Goal: Task Accomplishment & Management: Use online tool/utility

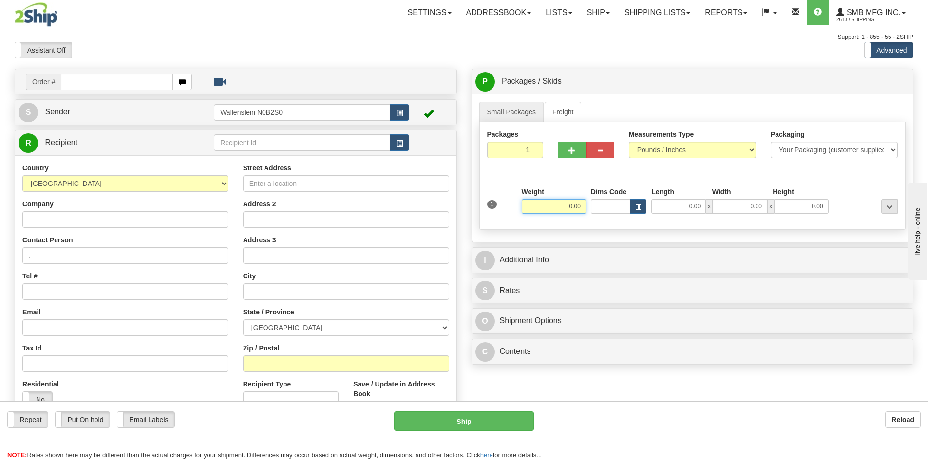
click at [553, 203] on input "0.00" at bounding box center [553, 206] width 64 height 15
type input "5.00"
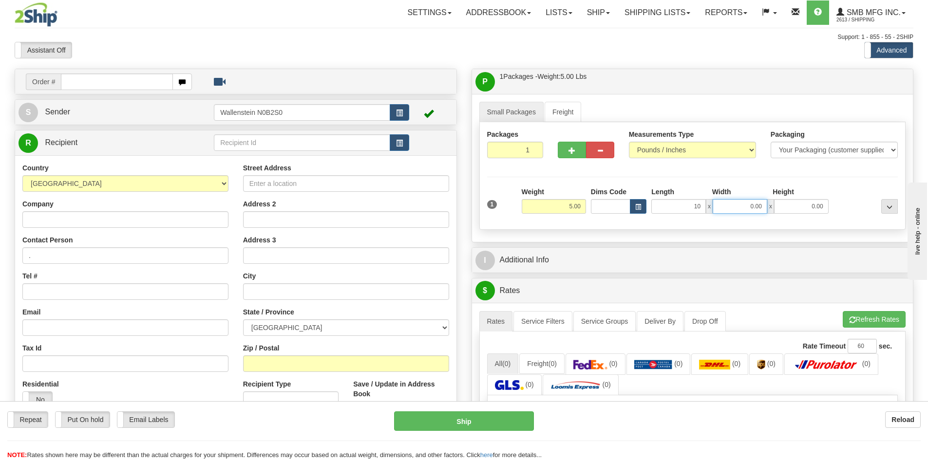
type input "10.00"
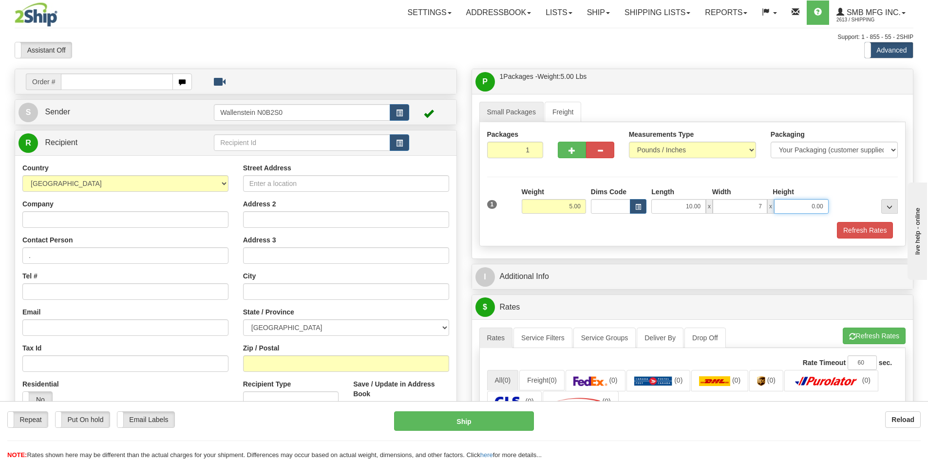
type input "7.00"
type input "5.00"
click at [256, 180] on input "Street Address" at bounding box center [346, 183] width 206 height 17
click at [251, 133] on td at bounding box center [311, 143] width 195 height 20
click at [252, 141] on input "text" at bounding box center [302, 142] width 176 height 17
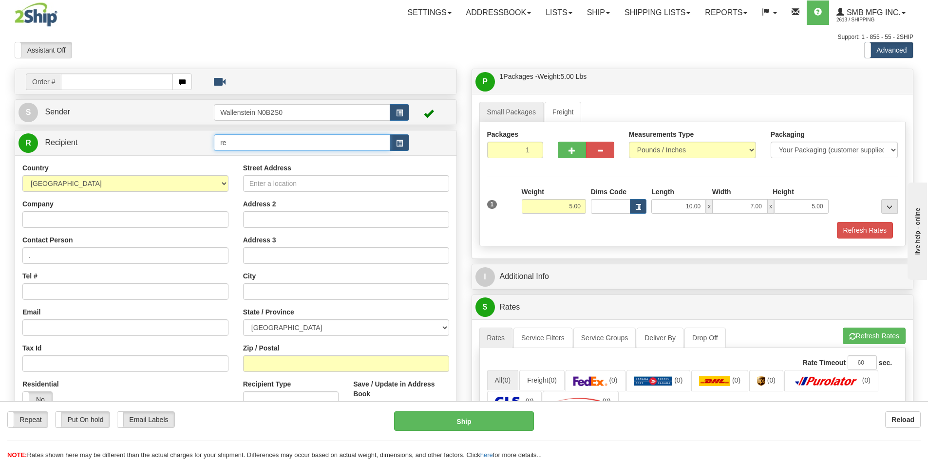
type input "r"
click at [185, 219] on input "Company" at bounding box center [125, 219] width 206 height 17
type input "[PERSON_NAME] Farm Supplies Inc."
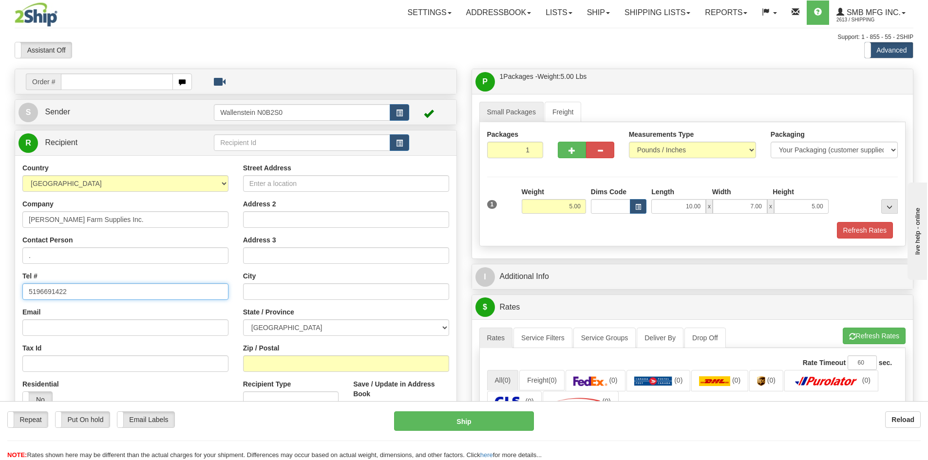
type input "5196691422"
type input "6681"
type input "Line 86"
drag, startPoint x: 288, startPoint y: 218, endPoint x: 210, endPoint y: 220, distance: 77.4
click at [210, 220] on div "Country [GEOGRAPHIC_DATA] [GEOGRAPHIC_DATA] [GEOGRAPHIC_DATA] [GEOGRAPHIC_DATA]…" at bounding box center [235, 294] width 441 height 262
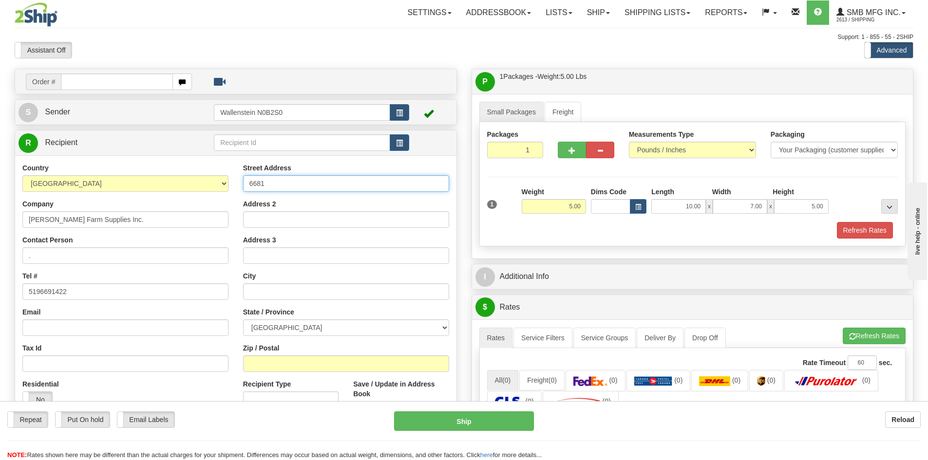
click at [294, 183] on input "6681" at bounding box center [346, 183] width 206 height 17
paste input "Line 86"
type input "6681 Line 86"
type input "RR #2"
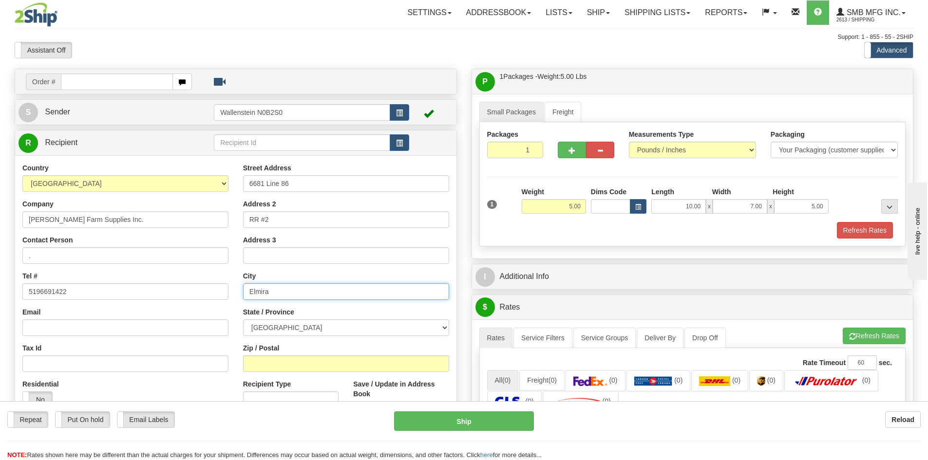
type input "Elmira"
click at [282, 328] on select "[GEOGRAPHIC_DATA] [GEOGRAPHIC_DATA] [GEOGRAPHIC_DATA] [GEOGRAPHIC_DATA] [GEOGRA…" at bounding box center [346, 327] width 206 height 17
select select "ON"
click at [243, 319] on select "[GEOGRAPHIC_DATA] [GEOGRAPHIC_DATA] [GEOGRAPHIC_DATA] [GEOGRAPHIC_DATA] [GEOGRA…" at bounding box center [346, 327] width 206 height 17
click at [286, 363] on input "Zip / Postal" at bounding box center [346, 363] width 206 height 17
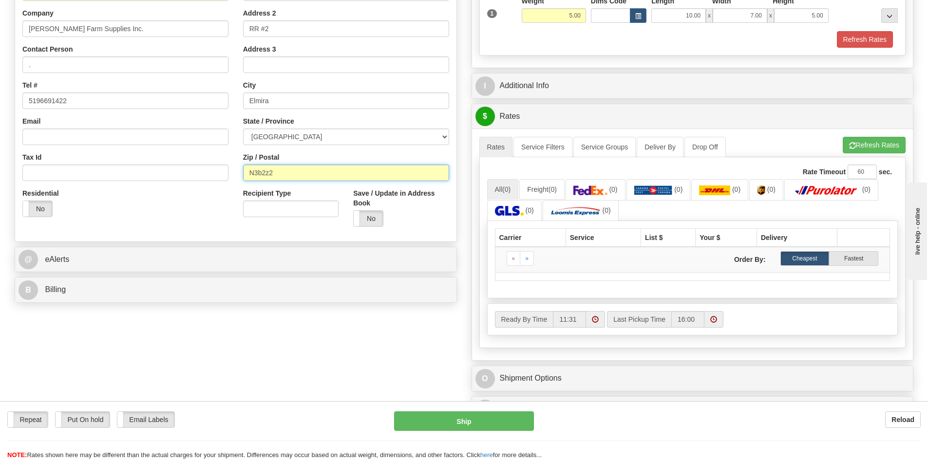
scroll to position [195, 0]
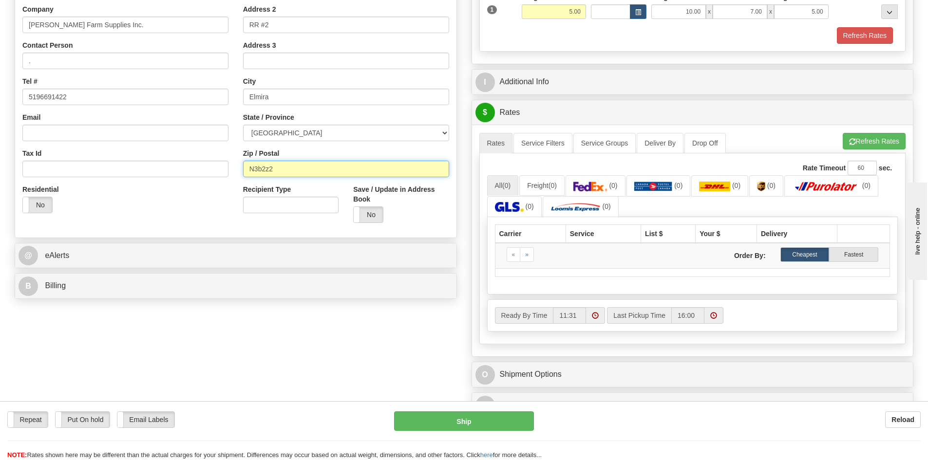
type input "N3b2z2"
click at [396, 338] on div "Order # S Sender" at bounding box center [463, 148] width 913 height 549
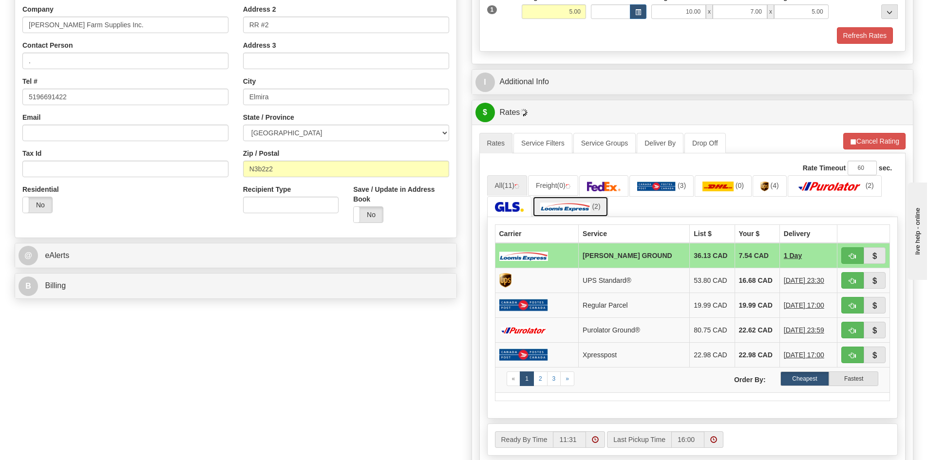
click at [565, 203] on img at bounding box center [565, 207] width 50 height 10
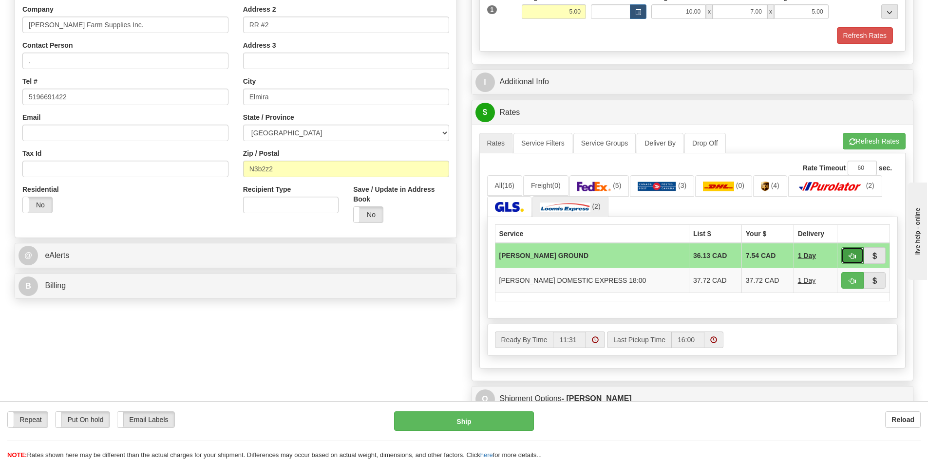
click at [857, 258] on button "button" at bounding box center [852, 255] width 22 height 17
type input "DD"
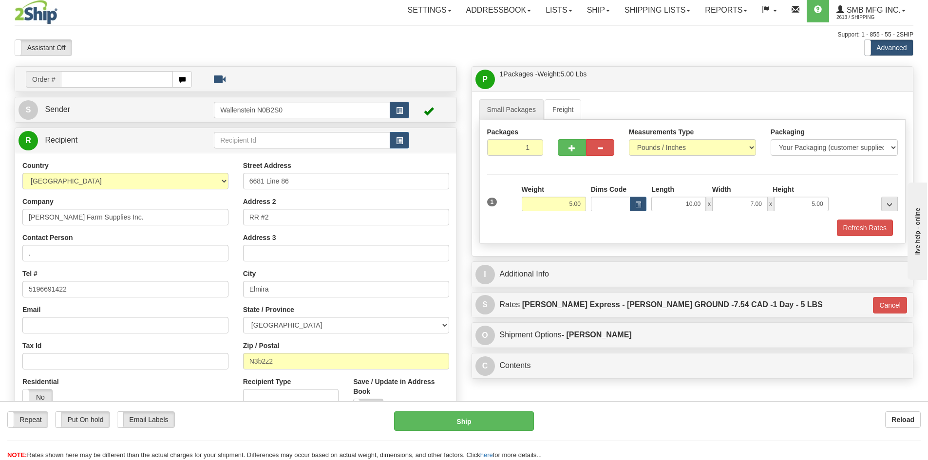
scroll to position [0, 0]
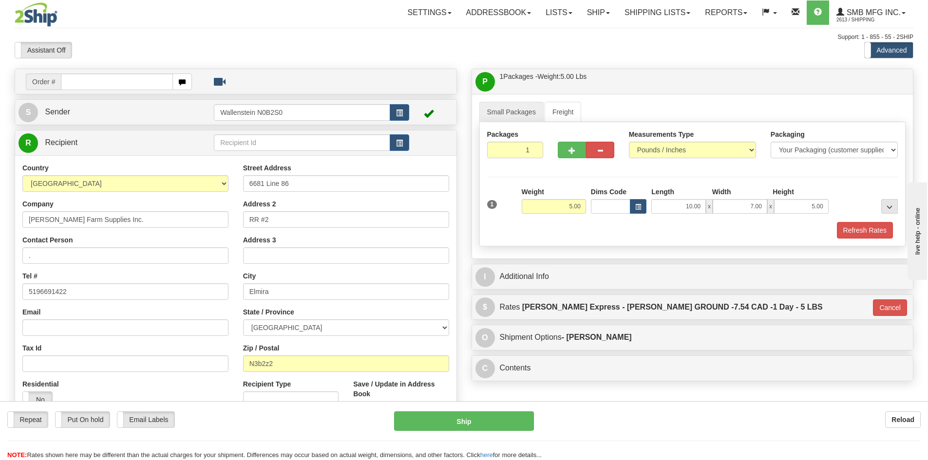
click at [250, 436] on div "Repeat Repeat Put On hold Put On hold Print Order Slip Print Order Slip Email L…" at bounding box center [464, 435] width 928 height 49
click at [652, 405] on div "Repeat Repeat Put On hold Put On hold Print Order Slip Print Order Slip Email L…" at bounding box center [464, 430] width 928 height 59
click at [219, 385] on div "Residential Yes No" at bounding box center [125, 397] width 221 height 36
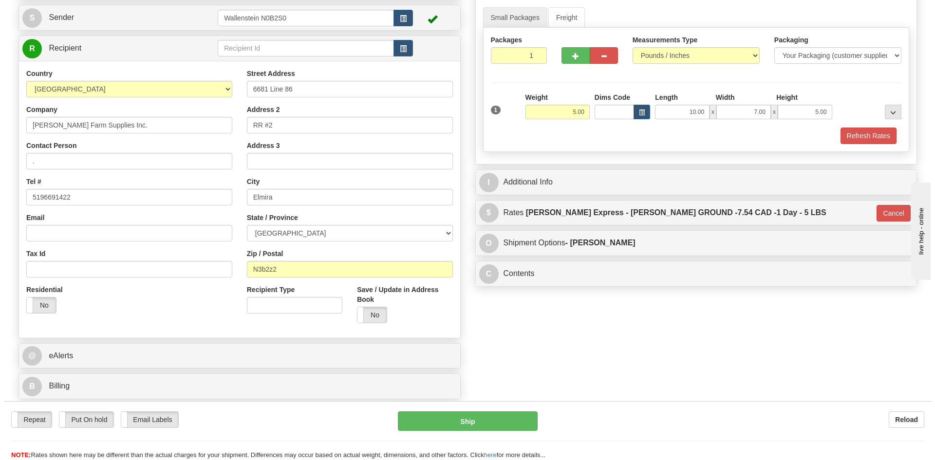
scroll to position [97, 0]
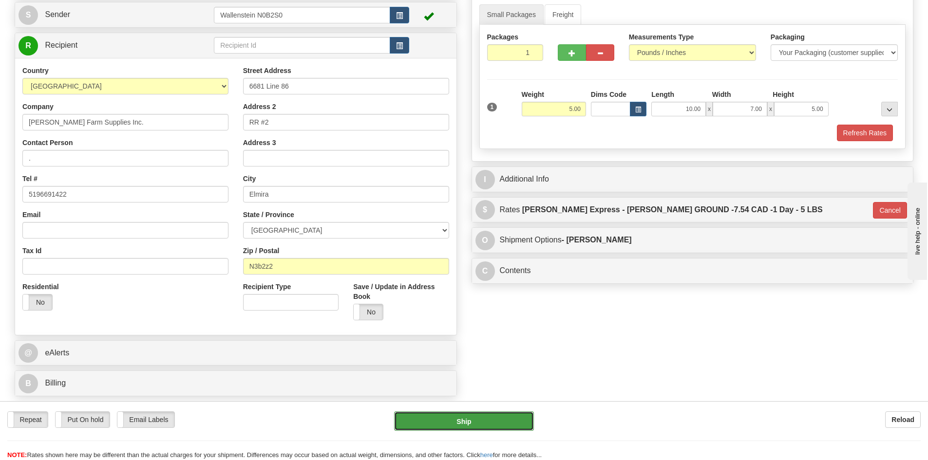
click at [483, 415] on button "Ship" at bounding box center [464, 420] width 140 height 19
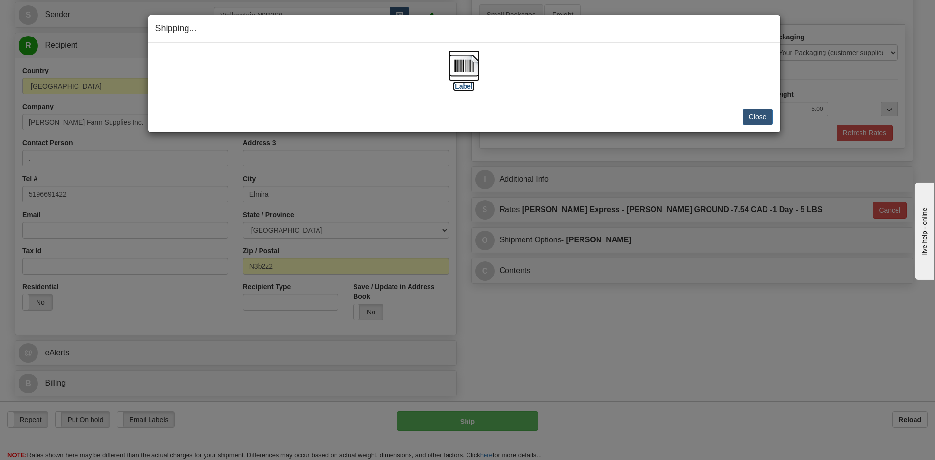
click at [464, 87] on label "[Label]" at bounding box center [464, 86] width 22 height 10
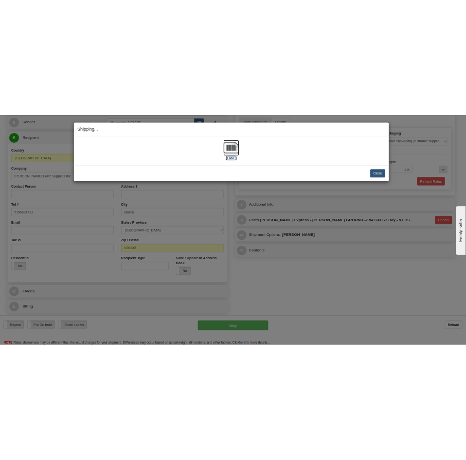
scroll to position [120, 0]
